Goal: Task Accomplishment & Management: Manage account settings

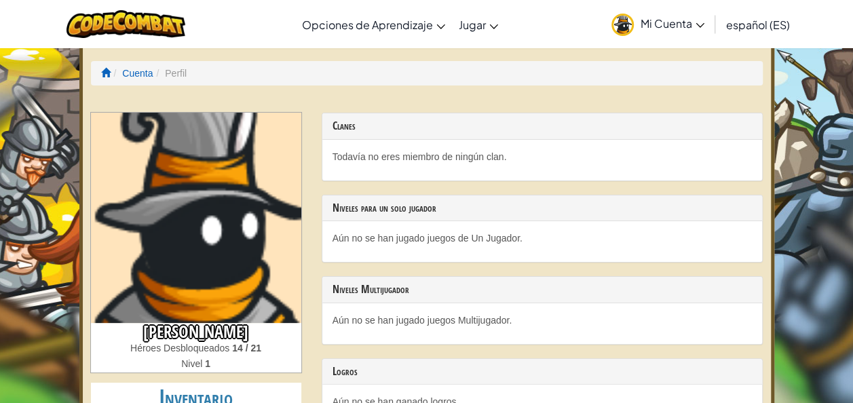
click at [311, 328] on div "Clanes Todavía no eres miembro de ningún clan. [PERSON_NAME] para un solo jugad…" at bounding box center [541, 297] width 461 height 368
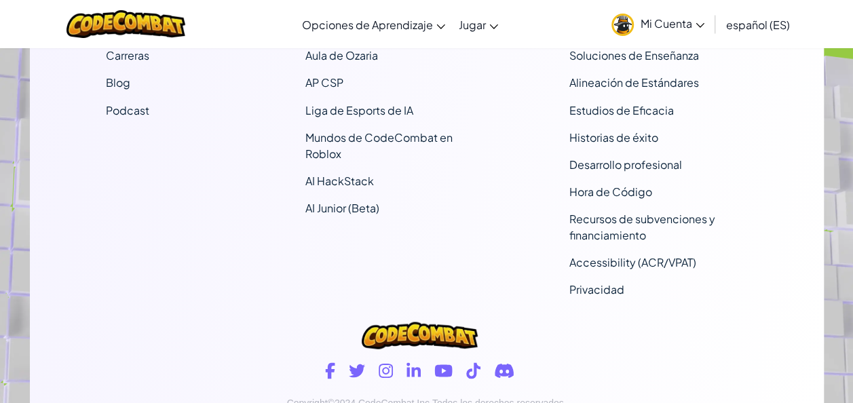
scroll to position [1238, 0]
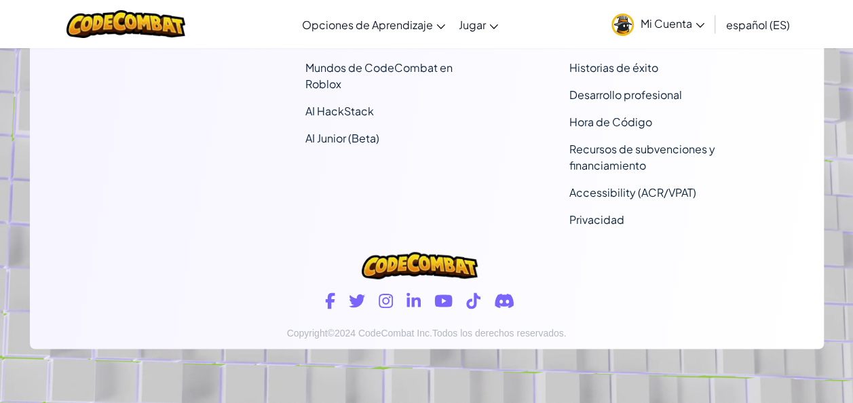
click at [681, 22] on span "Mi Cuenta" at bounding box center [673, 23] width 64 height 14
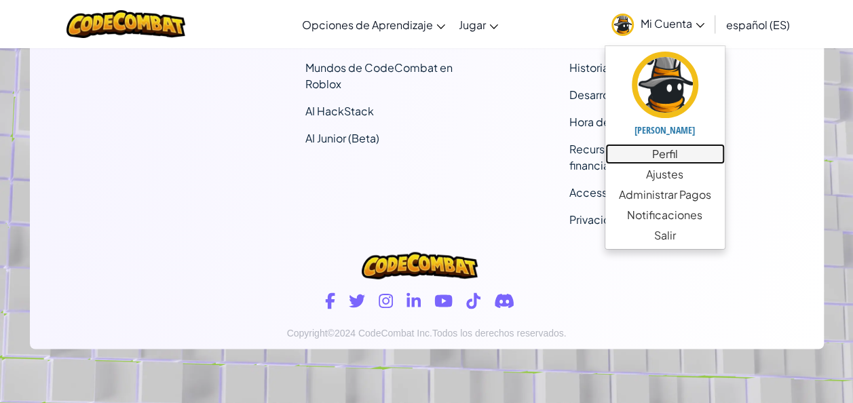
click at [658, 149] on link "Perfil" at bounding box center [664, 154] width 119 height 20
click at [658, 151] on link "Perfil" at bounding box center [664, 154] width 119 height 20
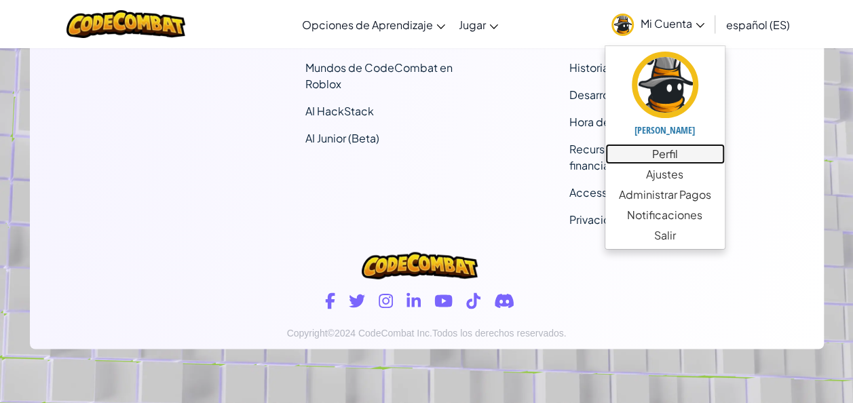
click at [658, 151] on link "Perfil" at bounding box center [664, 154] width 119 height 20
click at [676, 151] on link "Perfil" at bounding box center [664, 154] width 119 height 20
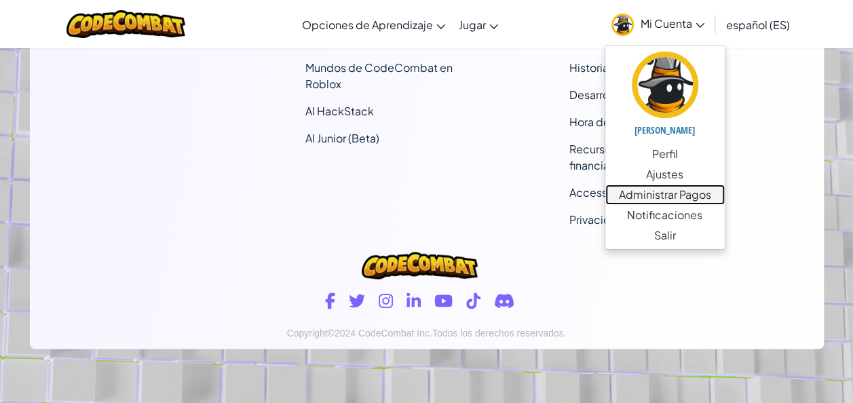
click at [670, 191] on link "Administrar Pagos" at bounding box center [664, 195] width 119 height 20
